Goal: Task Accomplishment & Management: Use online tool/utility

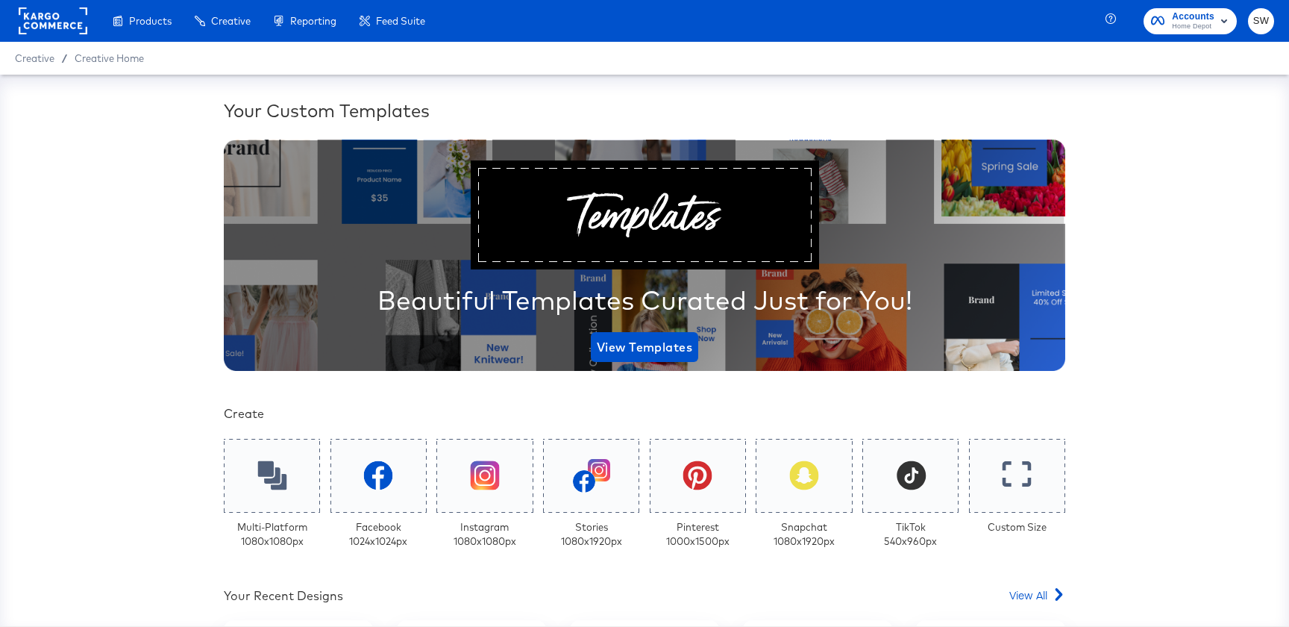
click at [1181, 26] on span "Home Depot" at bounding box center [1193, 27] width 43 height 12
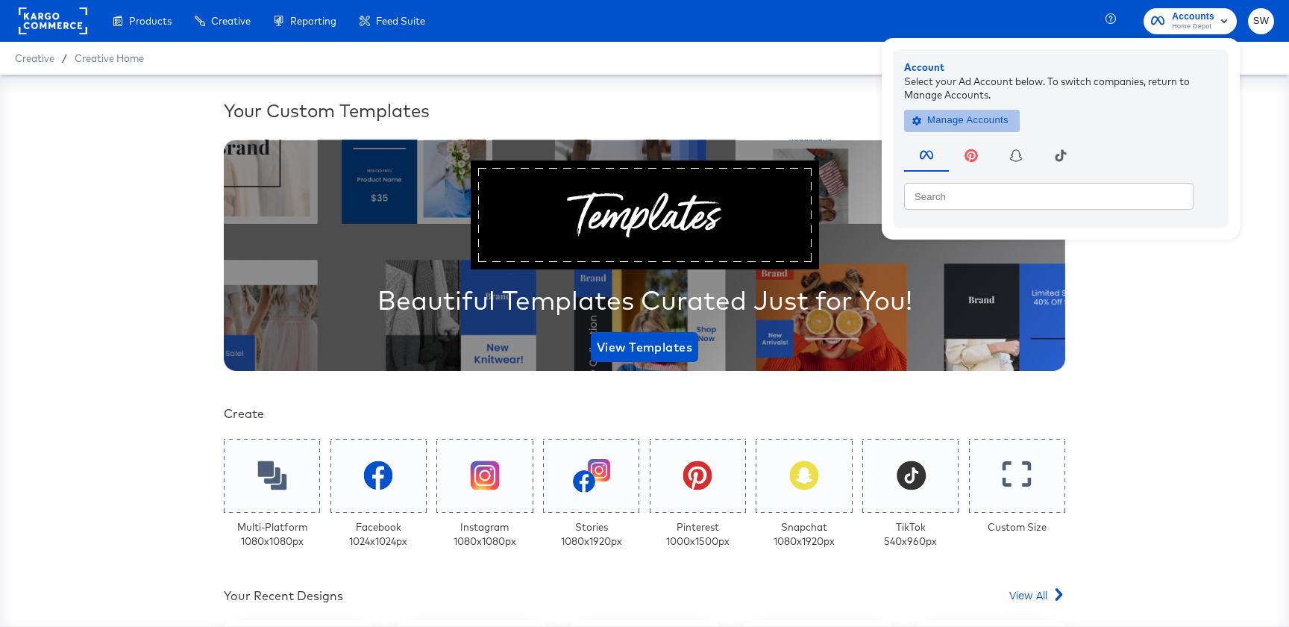
click at [947, 122] on span "Manage Accounts" at bounding box center [961, 120] width 93 height 17
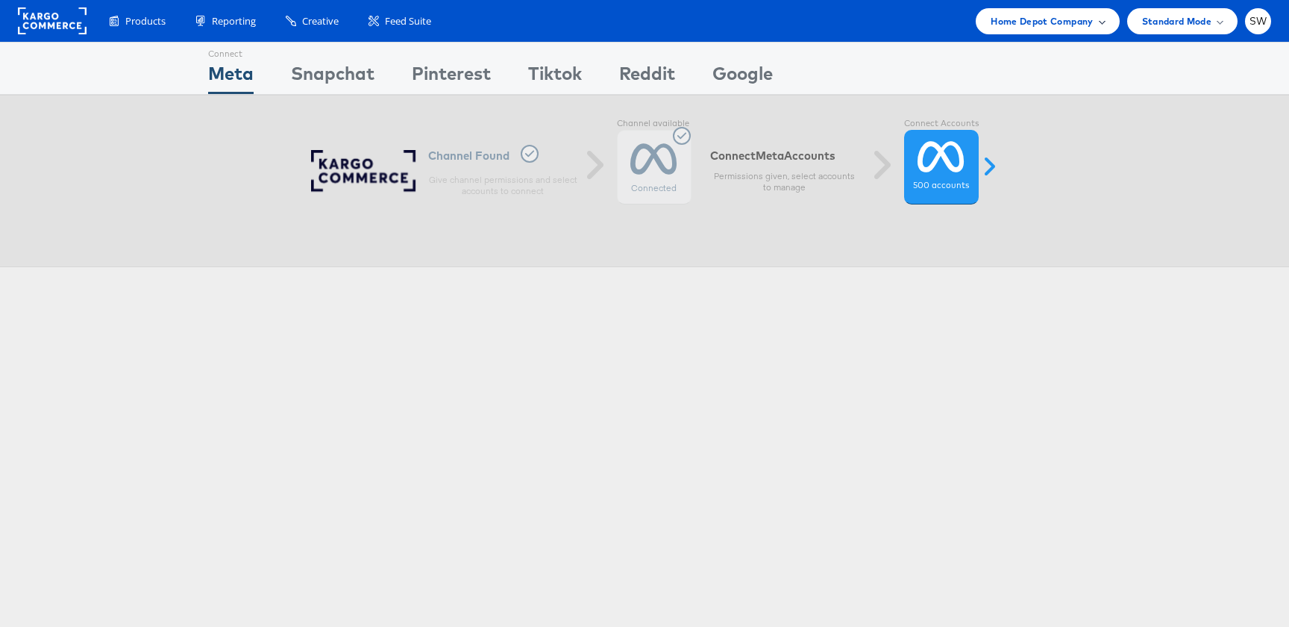
click at [1077, 28] on span "Home Depot Company" at bounding box center [1042, 21] width 102 height 16
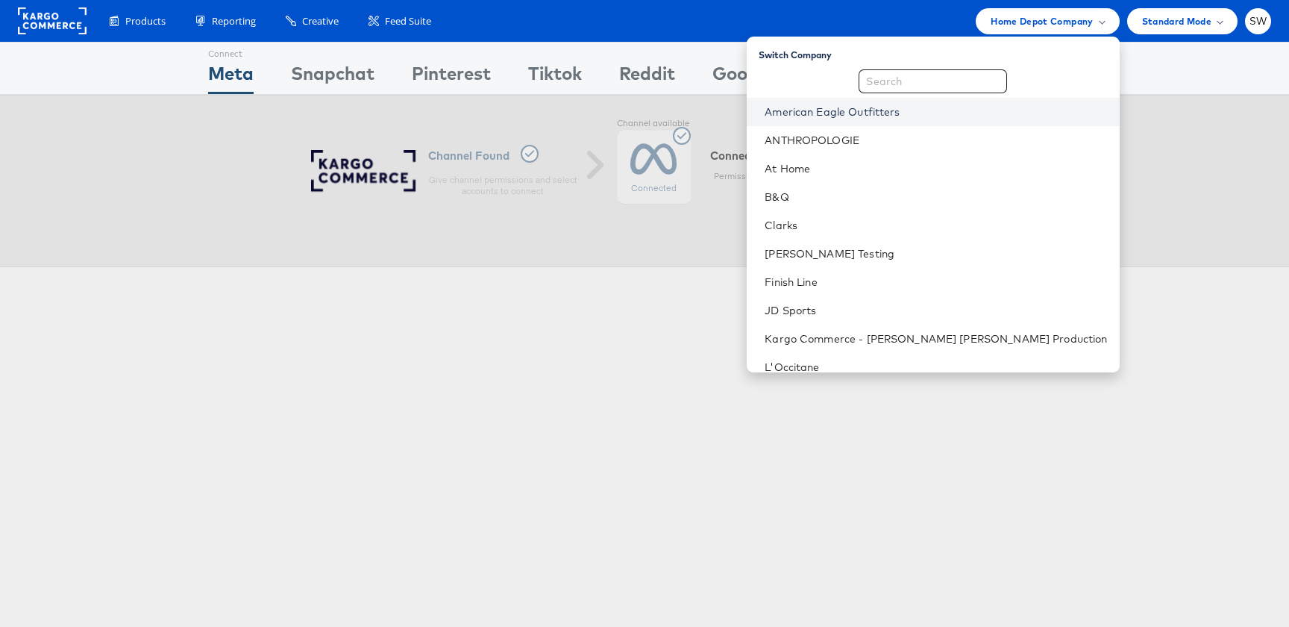
click at [972, 116] on link "American Eagle Outfitters" at bounding box center [936, 111] width 342 height 15
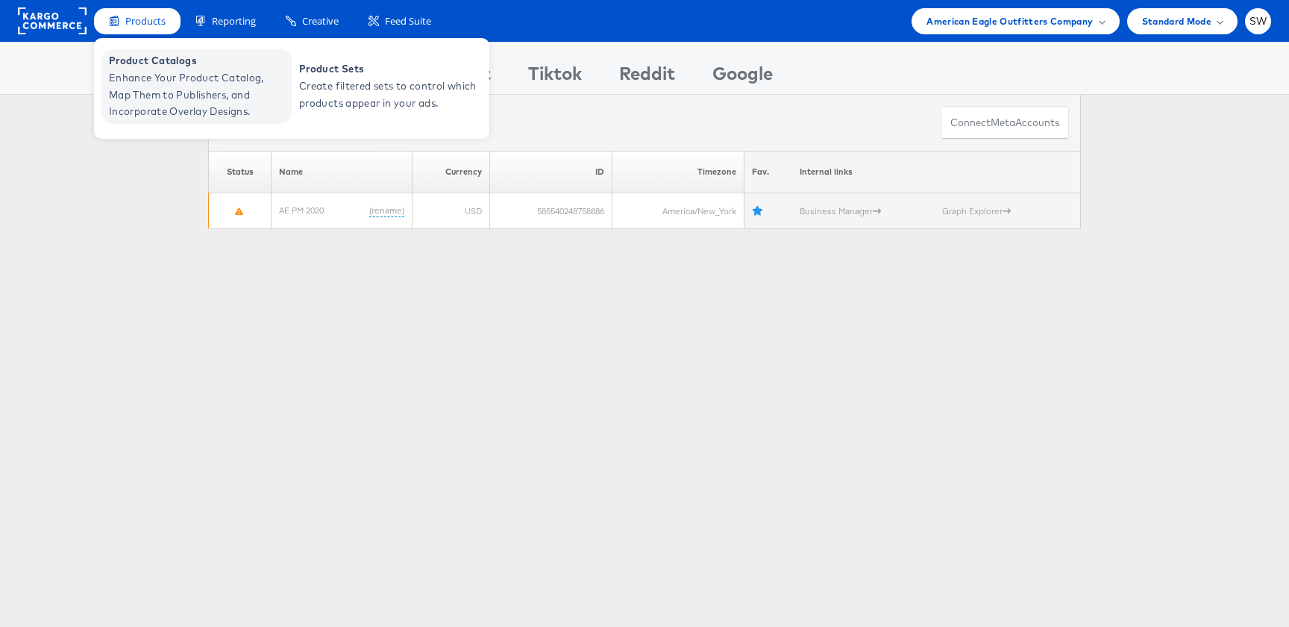
click at [156, 54] on span "Product Catalogs" at bounding box center [198, 60] width 179 height 17
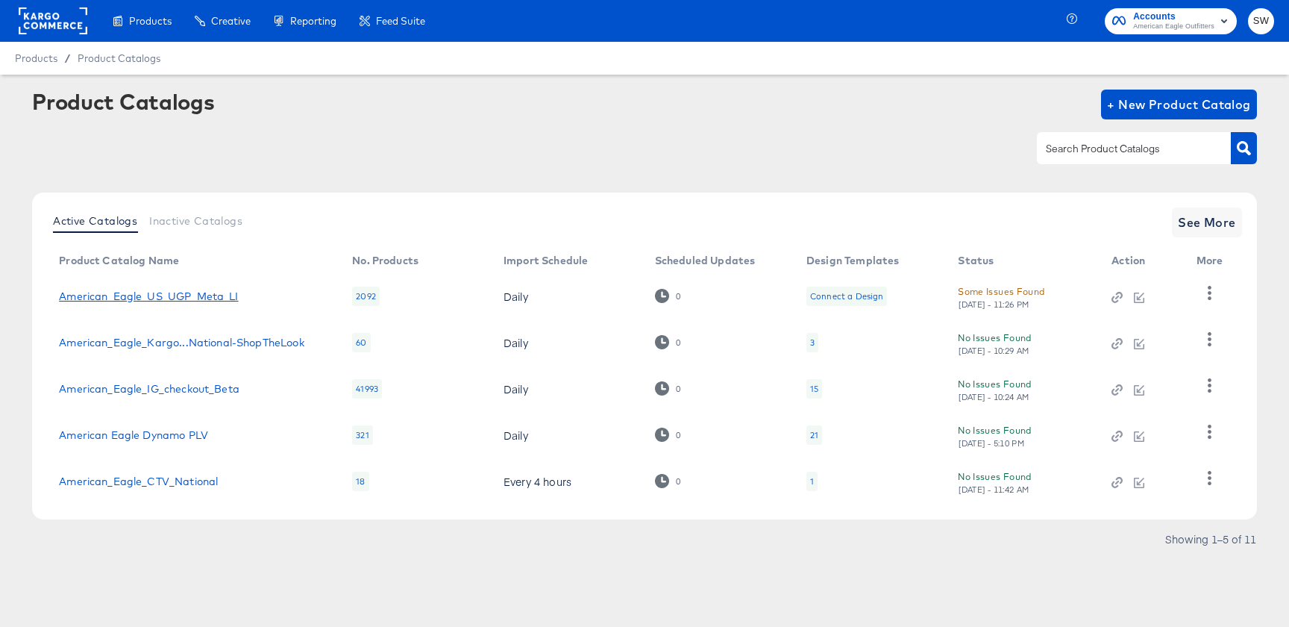
click at [141, 300] on link "American_Eagle_US_UGP_Meta_LI" at bounding box center [148, 296] width 179 height 12
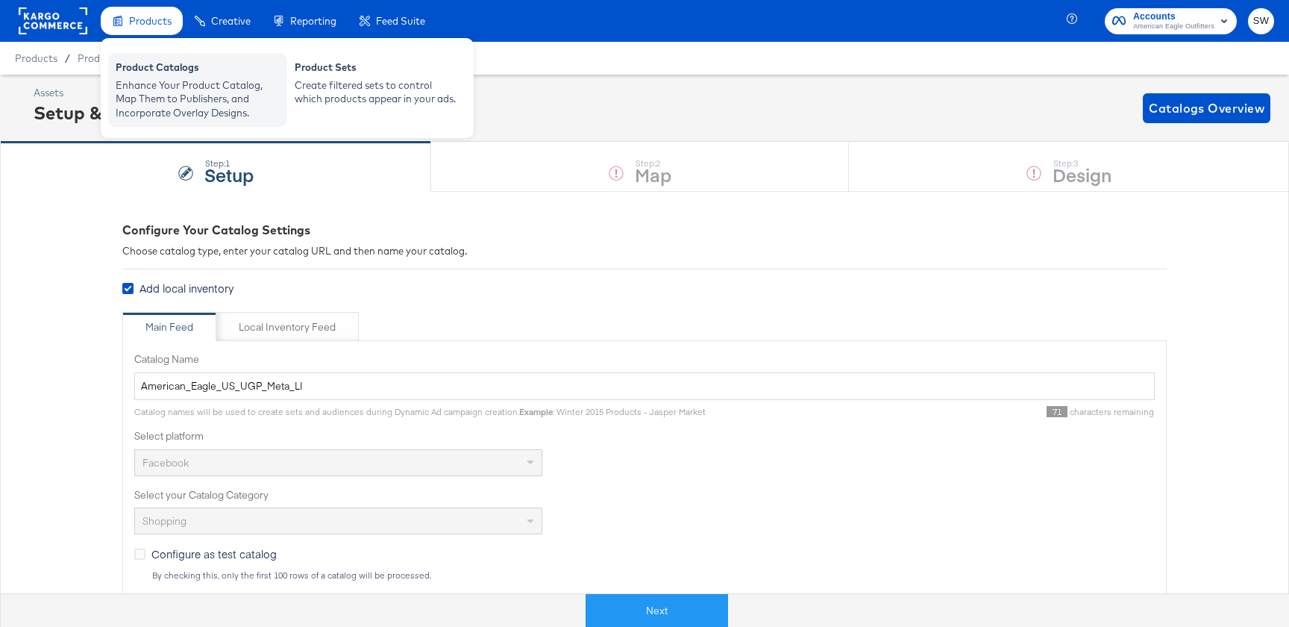
click at [142, 79] on div "Enhance Your Product Catalog, Map Them to Publishers, and Incorporate Overlay D…" at bounding box center [198, 99] width 164 height 42
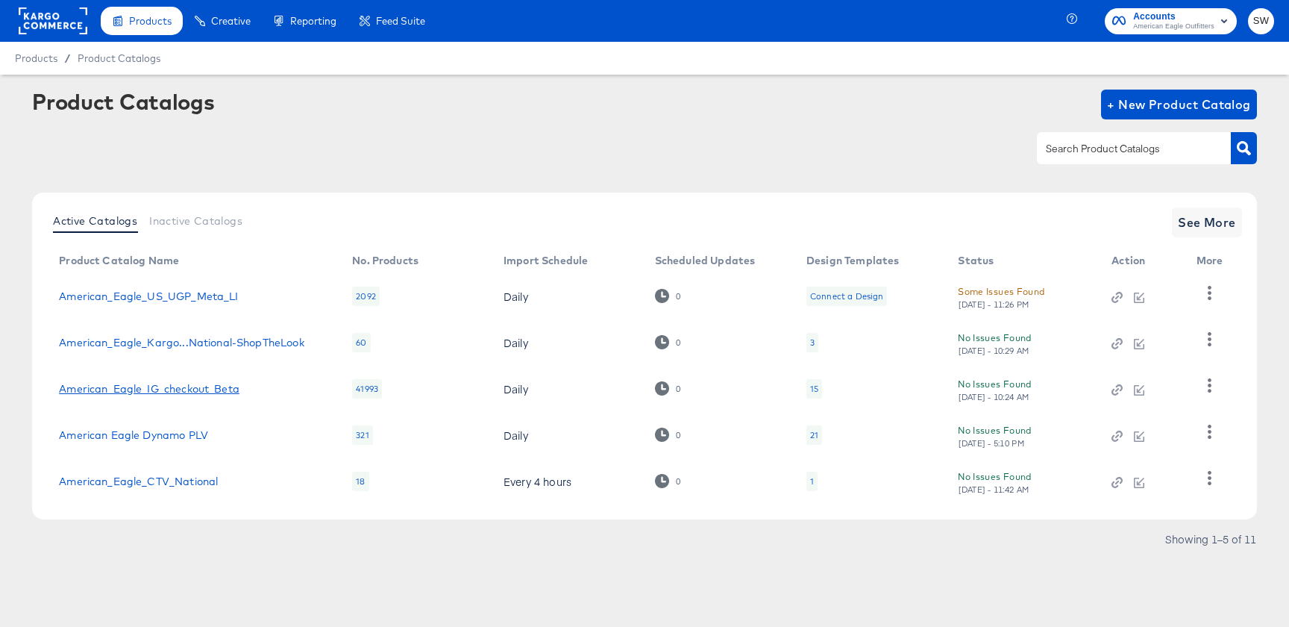
click at [176, 390] on link "American_Eagle_IG_checkout_Beta" at bounding box center [149, 389] width 181 height 12
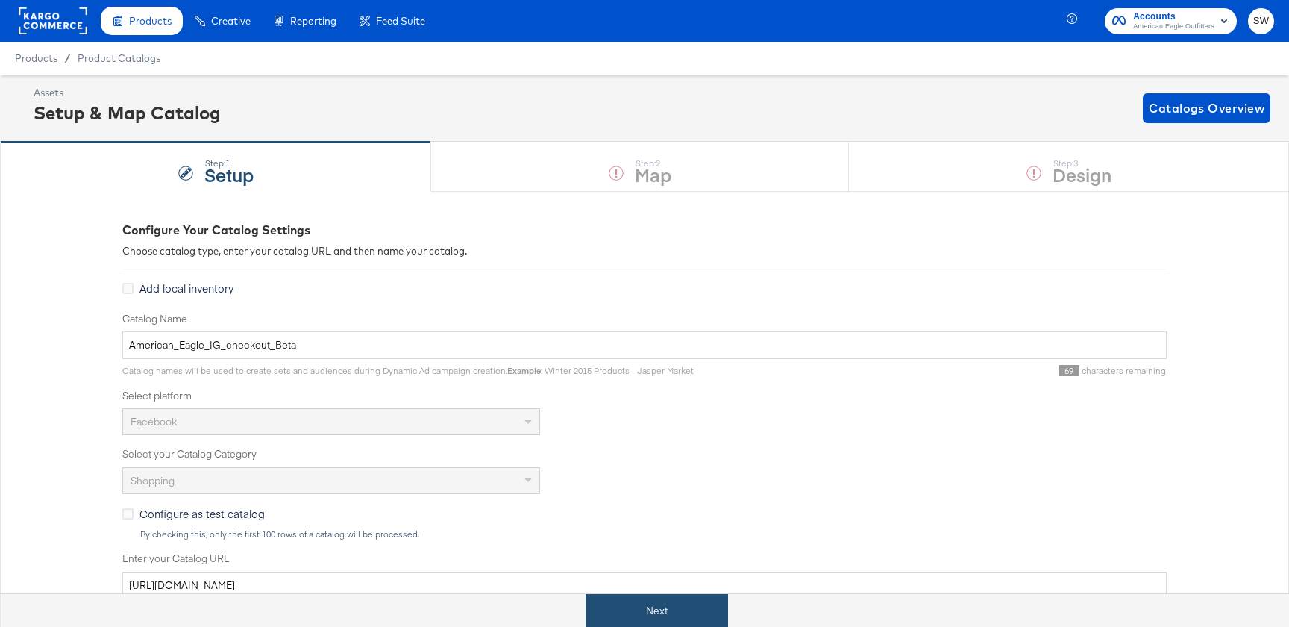
click at [660, 606] on button "Next" at bounding box center [657, 611] width 142 height 34
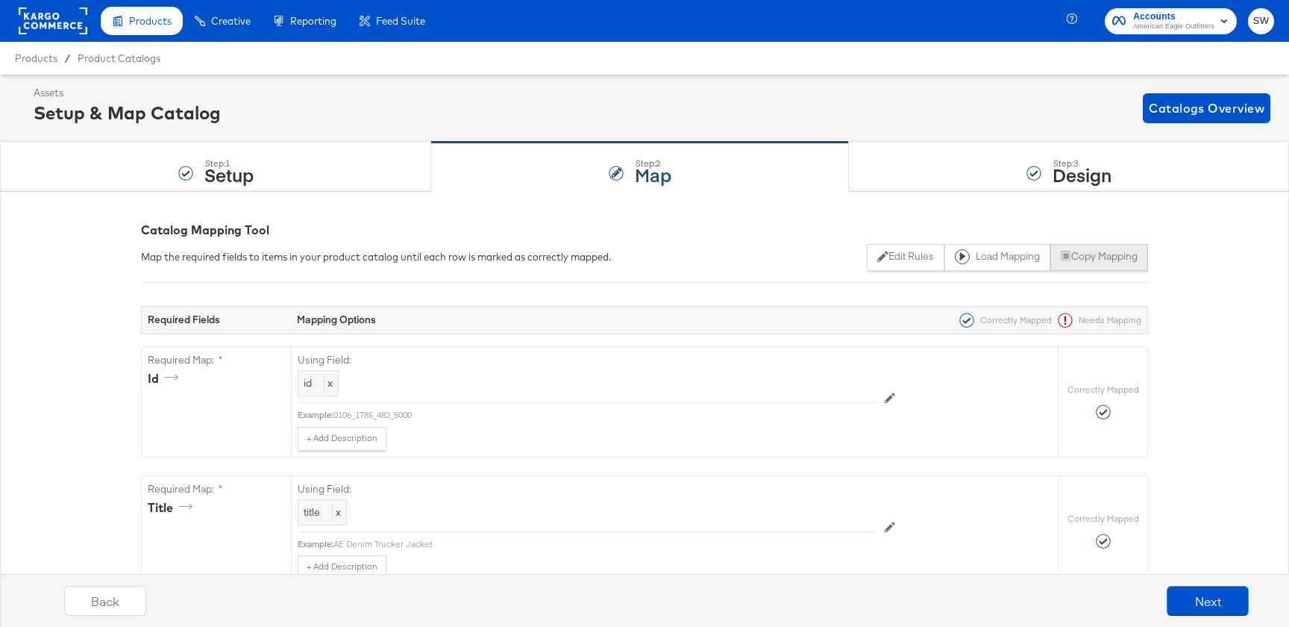
click at [1096, 254] on button "Copy Mapping" at bounding box center [1099, 257] width 98 height 27
